Goal: Task Accomplishment & Management: Manage account settings

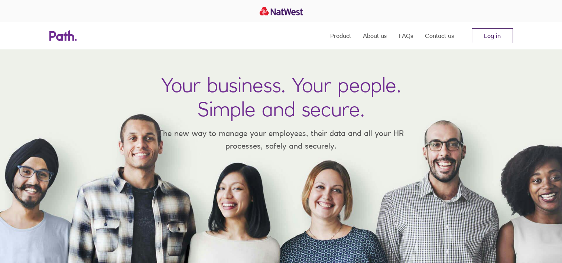
click at [494, 36] on link "Log in" at bounding box center [492, 35] width 41 height 15
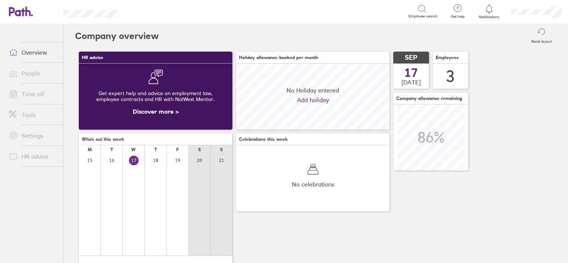
scroll to position [66, 153]
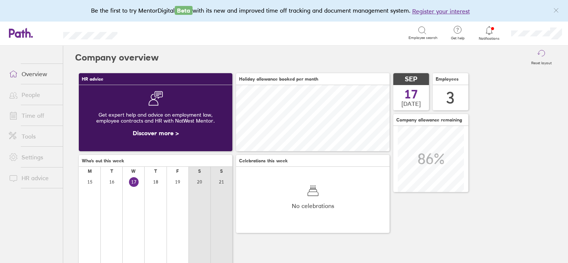
click at [33, 115] on link "Time off" at bounding box center [33, 115] width 60 height 15
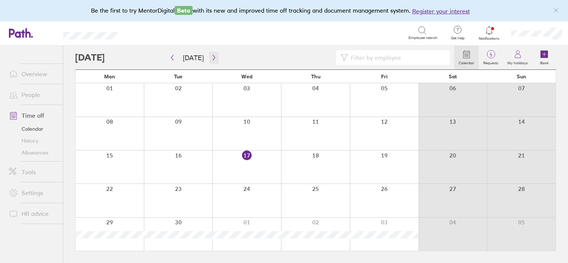
click at [212, 59] on icon "button" at bounding box center [214, 58] width 6 height 6
